Goal: Task Accomplishment & Management: Use online tool/utility

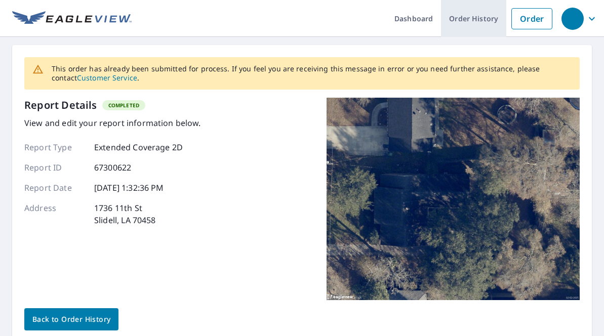
click at [485, 24] on link "Order History" at bounding box center [473, 18] width 65 height 37
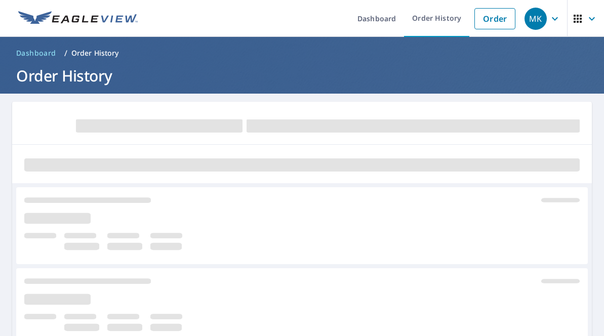
scroll to position [-1, 0]
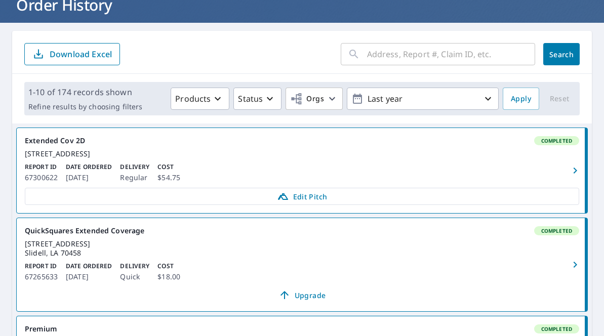
scroll to position [77, 0]
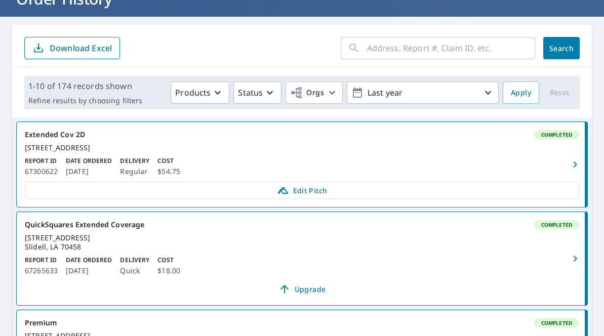
click at [77, 152] on div "[STREET_ADDRESS]" at bounding box center [302, 147] width 554 height 9
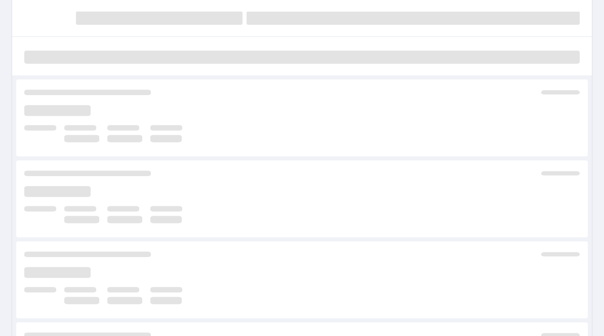
scroll to position [108, 0]
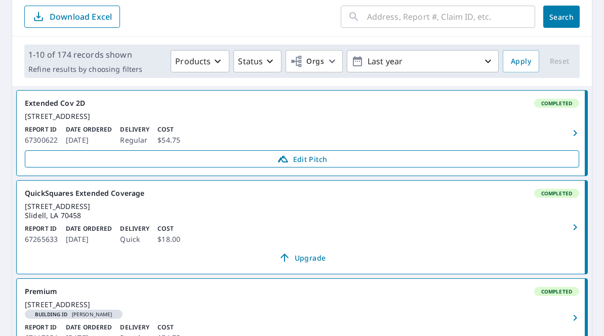
click at [282, 162] on icon at bounding box center [282, 159] width 10 height 7
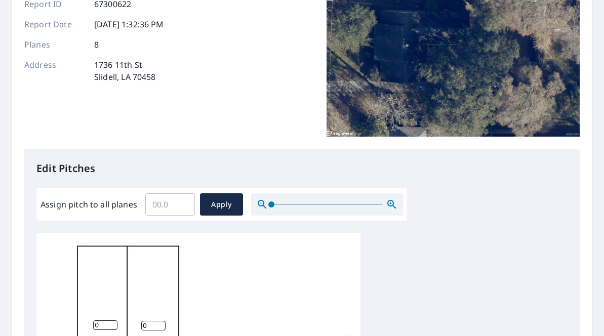
scroll to position [152, 0]
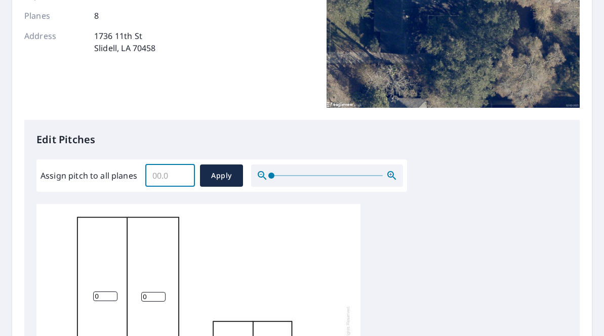
click at [157, 175] on input "Assign pitch to all planes" at bounding box center [170, 175] width 50 height 28
click at [183, 175] on input "0.1" at bounding box center [170, 175] width 50 height 28
click at [183, 175] on input "0.2" at bounding box center [170, 175] width 50 height 28
click at [183, 175] on input "0.3" at bounding box center [170, 175] width 50 height 28
click at [183, 175] on input "0.4" at bounding box center [170, 175] width 50 height 28
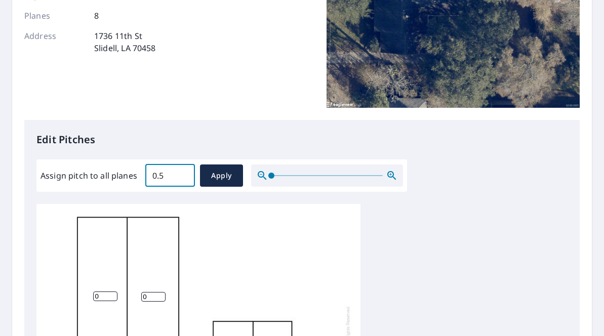
click at [183, 175] on input "0.5" at bounding box center [170, 175] width 50 height 28
click at [183, 175] on input "0.6" at bounding box center [170, 175] width 50 height 28
click at [183, 175] on input "0.7" at bounding box center [170, 175] width 50 height 28
click at [183, 175] on input "0.8" at bounding box center [170, 175] width 50 height 28
click at [183, 175] on input "0.9" at bounding box center [170, 175] width 50 height 28
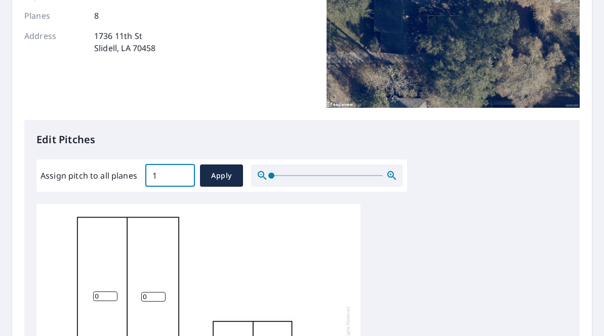
click at [183, 175] on input "1" at bounding box center [170, 175] width 50 height 28
click at [183, 175] on input "1.1" at bounding box center [170, 175] width 50 height 28
click at [183, 175] on input "1.2" at bounding box center [170, 175] width 50 height 28
click at [183, 175] on input "1.3" at bounding box center [170, 175] width 50 height 28
click at [183, 175] on input "1.4" at bounding box center [170, 175] width 50 height 28
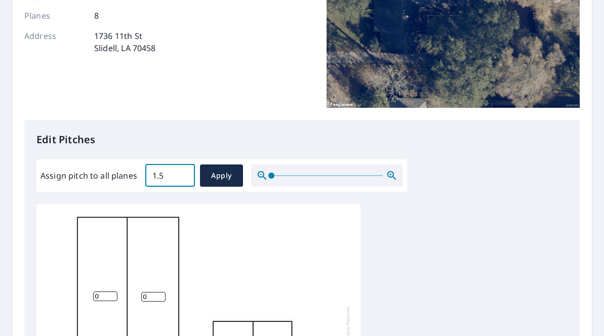
click at [183, 175] on input "1.5" at bounding box center [170, 175] width 50 height 28
click at [183, 175] on input "1.6" at bounding box center [170, 175] width 50 height 28
type input "1"
type input "7.0"
click at [206, 173] on button "Apply" at bounding box center [221, 175] width 43 height 22
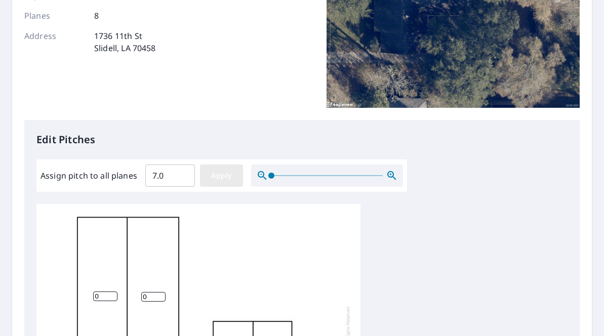
type input "7.0"
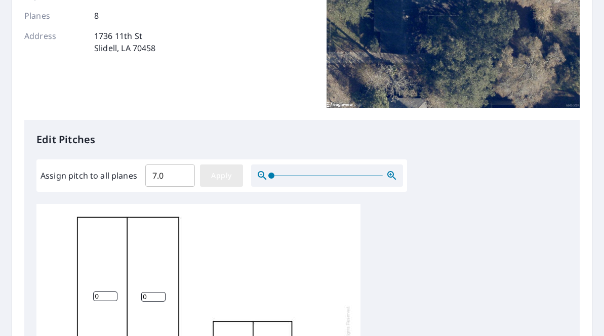
type input "7.0"
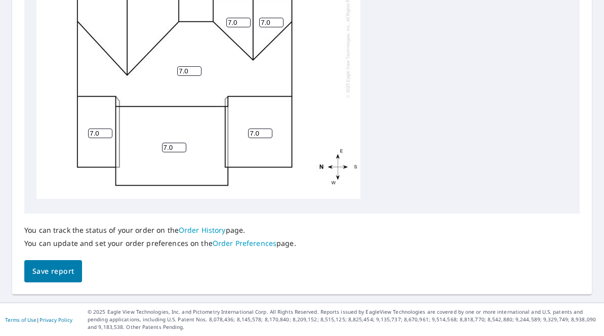
scroll to position [472, 0]
click at [68, 271] on span "Save report" at bounding box center [52, 271] width 41 height 13
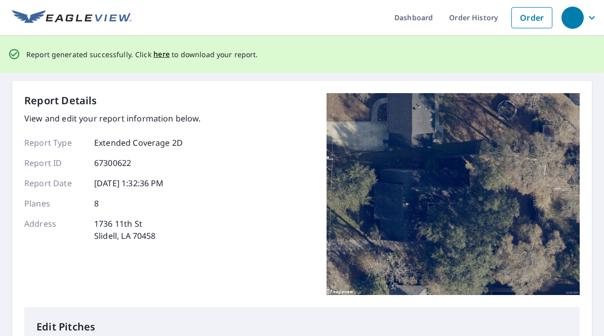
scroll to position [0, 0]
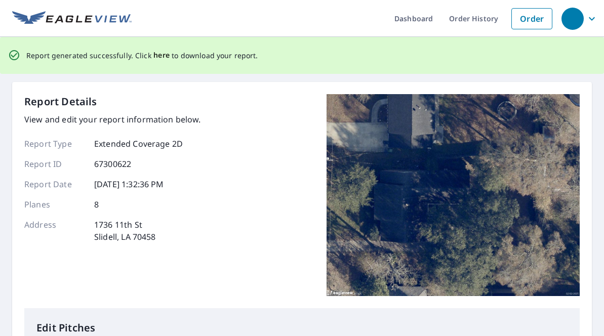
click at [156, 55] on span "here" at bounding box center [161, 55] width 17 height 13
